Goal: Book appointment/travel/reservation

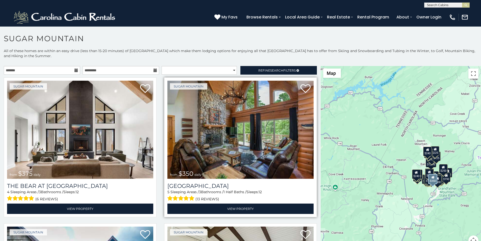
scroll to position [21, 0]
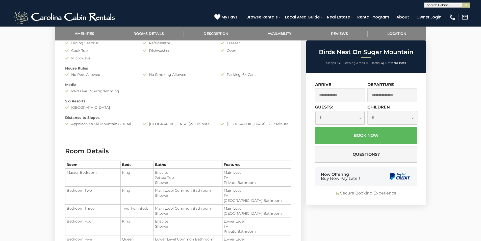
scroll to position [379, 0]
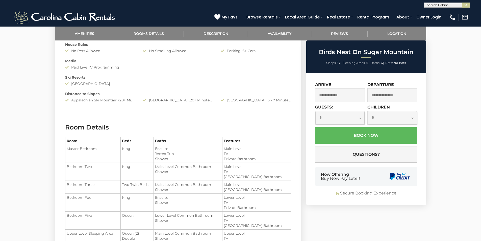
click at [326, 189] on div "**********" at bounding box center [367, 139] width 120 height 132
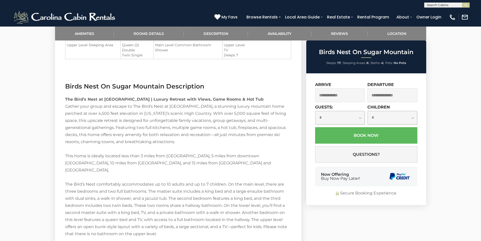
scroll to position [568, 0]
click at [373, 180] on div "Now Offering Buy Now Pay Later!" at bounding box center [366, 177] width 102 height 20
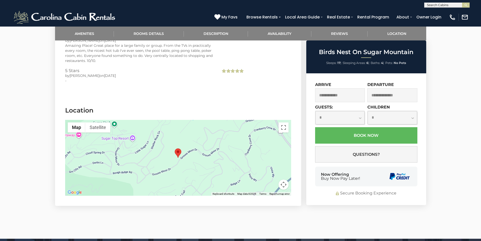
scroll to position [1203, 0]
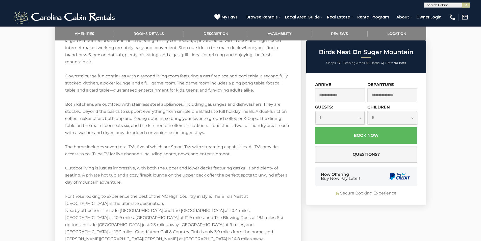
scroll to position [625, 0]
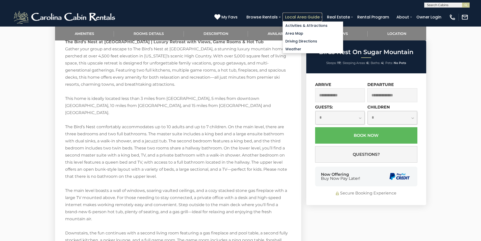
click at [323, 17] on link "Local Area Guide" at bounding box center [303, 17] width 40 height 9
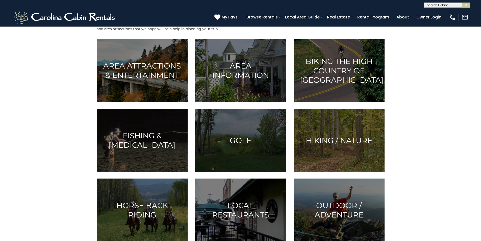
scroll to position [251, 0]
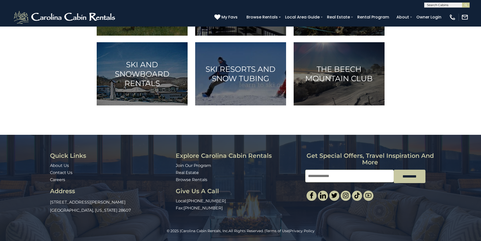
click at [253, 24] on div "(828) 295-6000 My Favs Browse Rentals Local Area Guide Activities & Attractions…" at bounding box center [240, 17] width 481 height 19
click at [350, 201] on link at bounding box center [346, 196] width 10 height 10
